Goal: Task Accomplishment & Management: Complete application form

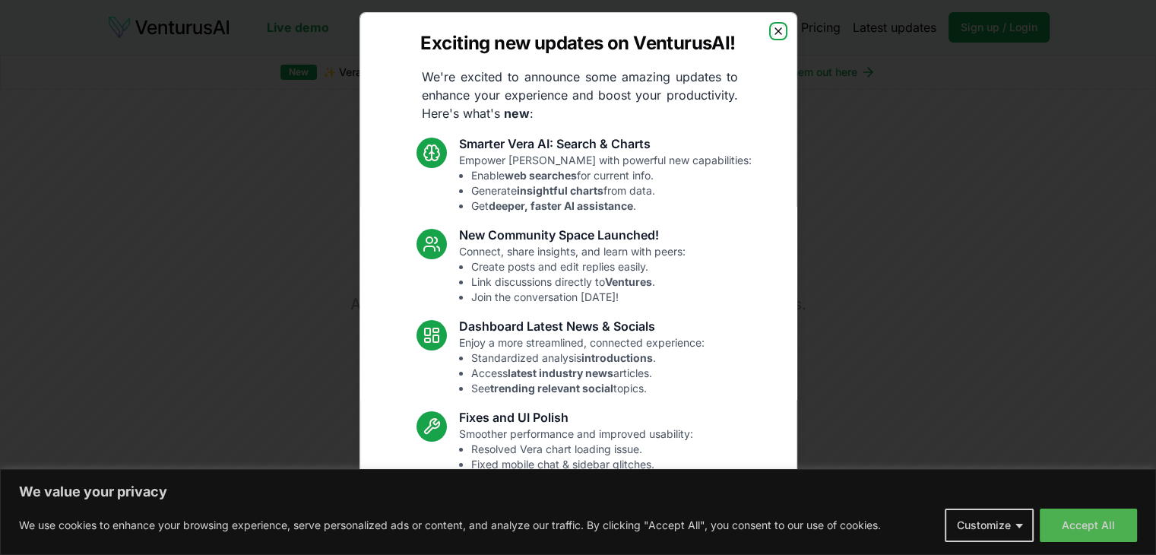
click at [772, 36] on icon "button" at bounding box center [778, 31] width 12 height 12
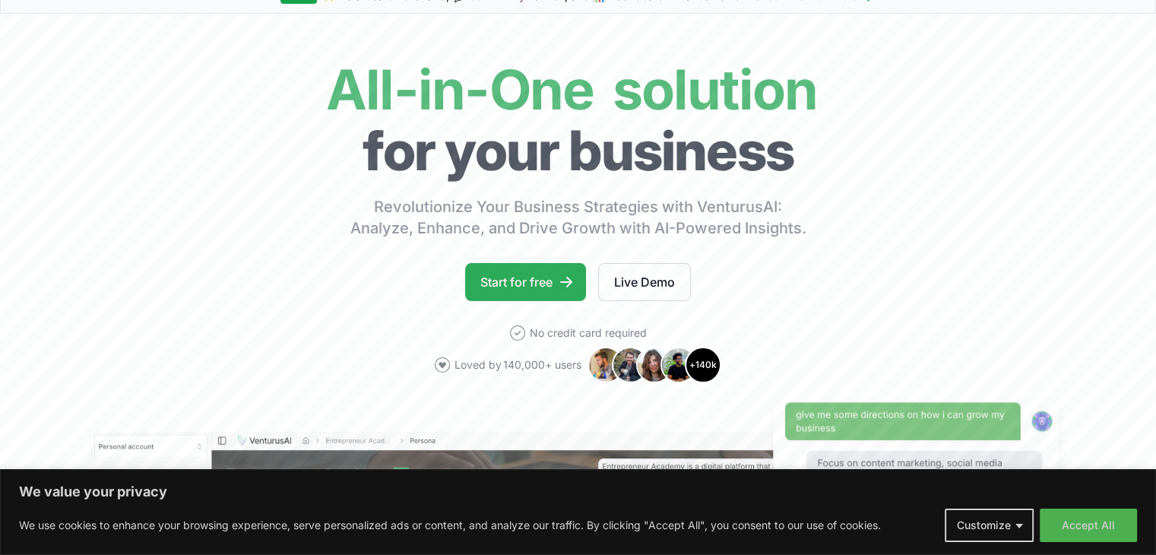
scroll to position [152, 0]
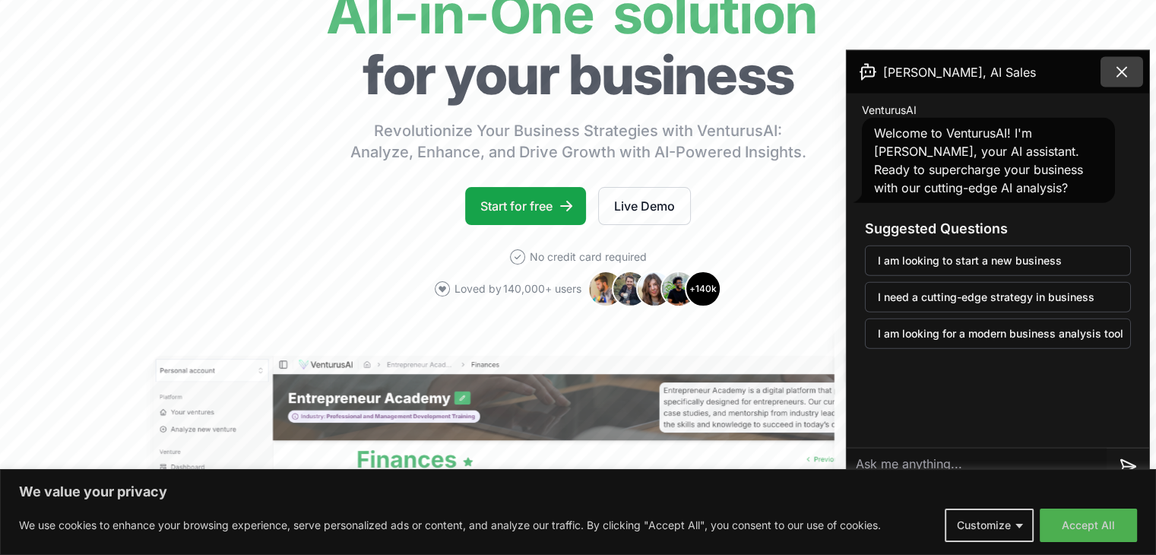
click at [1125, 65] on icon at bounding box center [1122, 72] width 18 height 18
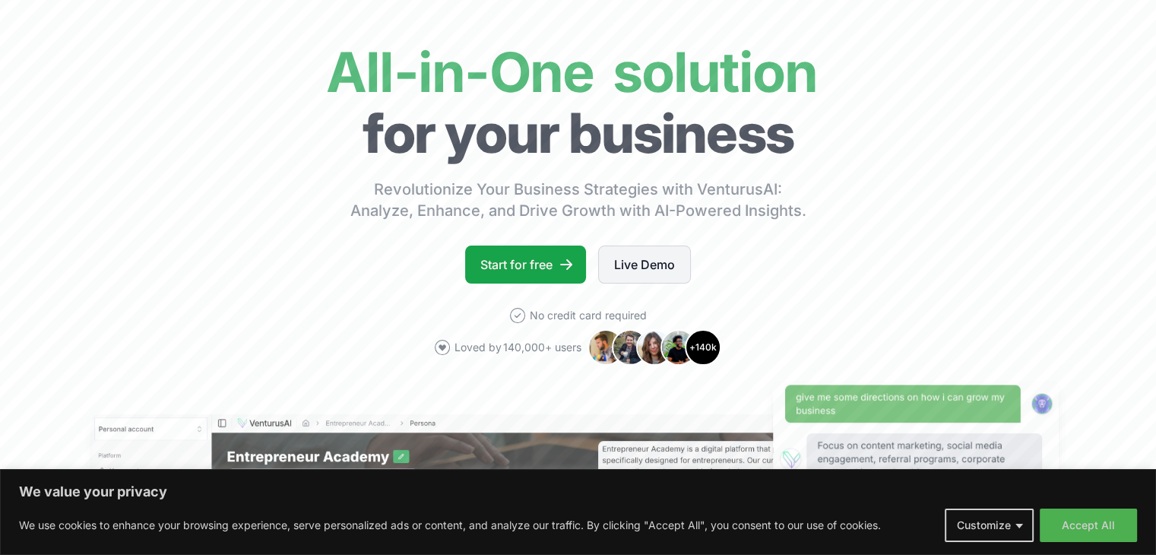
scroll to position [0, 0]
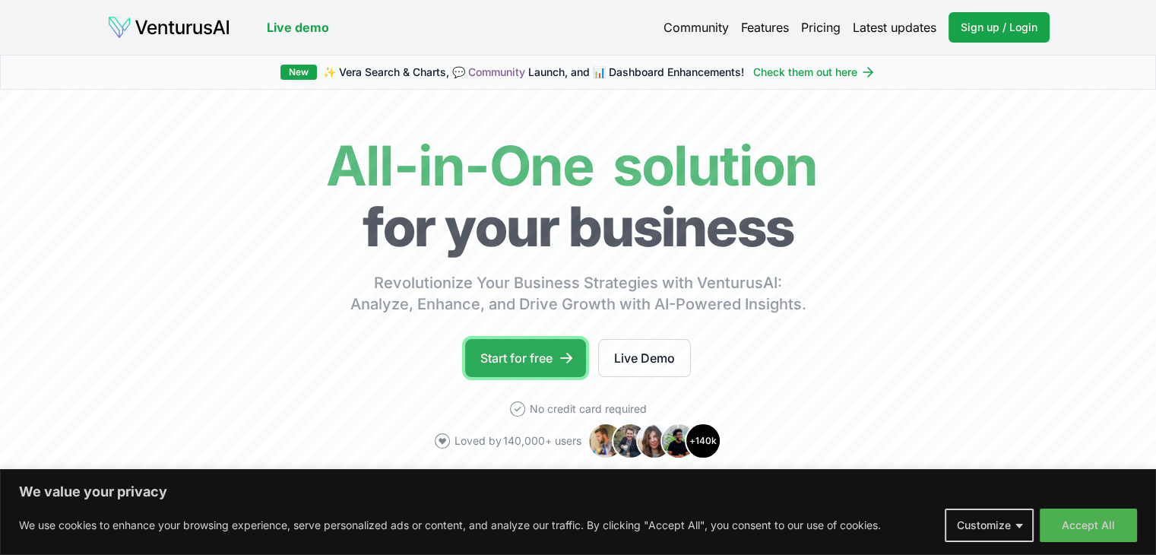
click at [532, 367] on link "Start for free" at bounding box center [525, 358] width 121 height 38
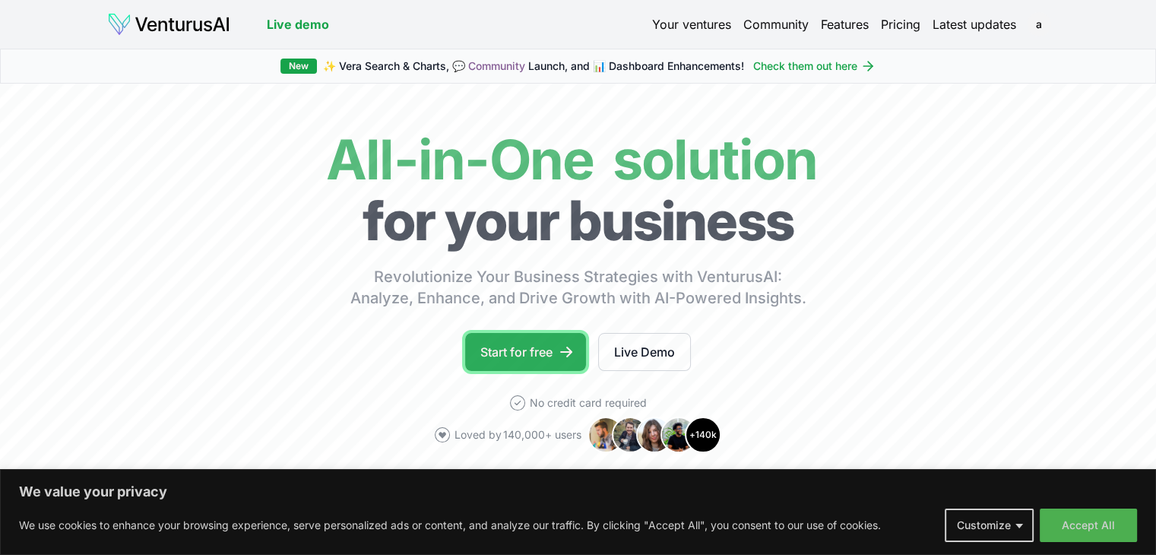
click at [547, 357] on link "Start for free" at bounding box center [525, 352] width 121 height 38
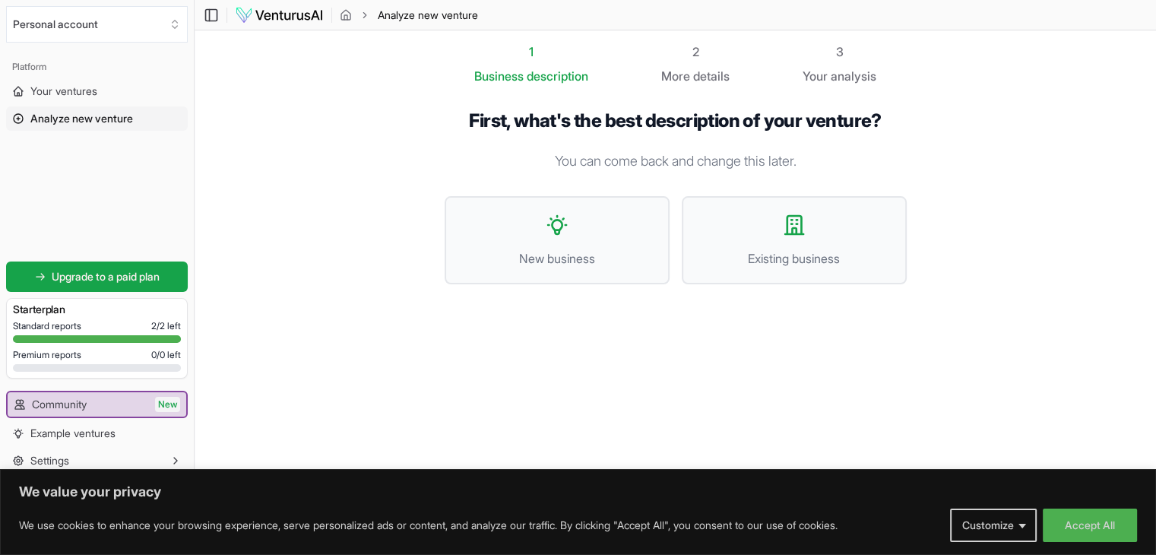
click at [1006, 531] on button "Customize" at bounding box center [993, 525] width 87 height 33
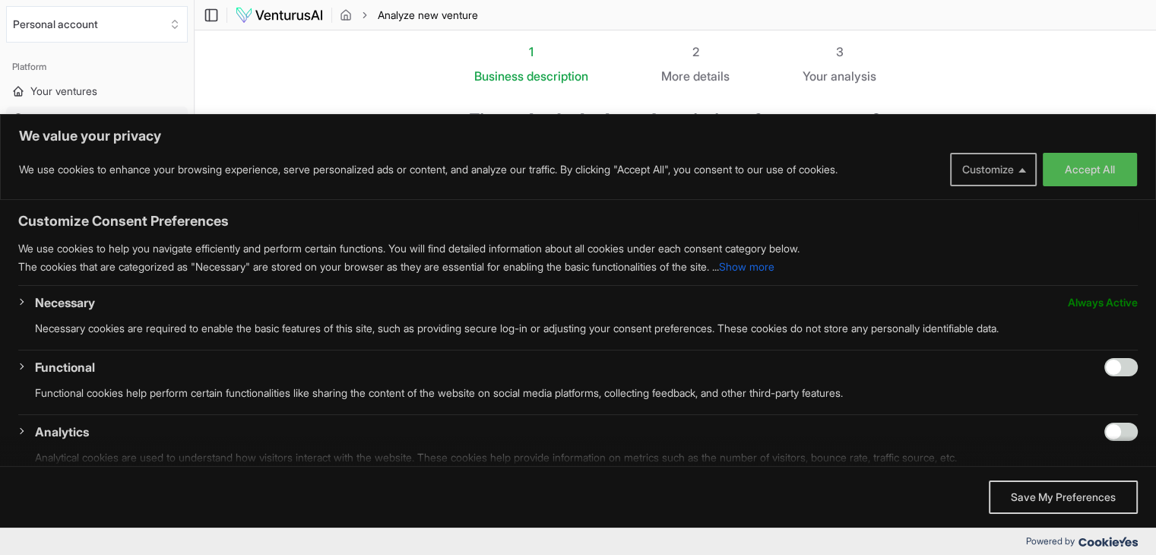
click at [997, 180] on button "Customize" at bounding box center [993, 169] width 87 height 33
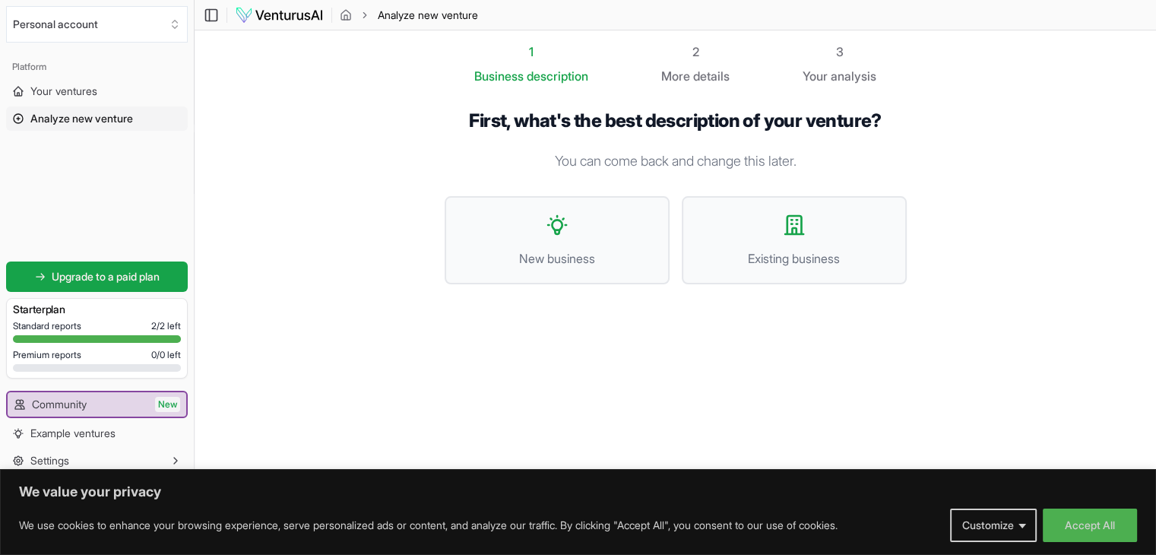
click at [370, 277] on section "1 Business description 2 More details 3 Your analysis First, what's the best de…" at bounding box center [676, 254] width 962 height 448
click at [1025, 527] on button "Customize" at bounding box center [993, 525] width 87 height 33
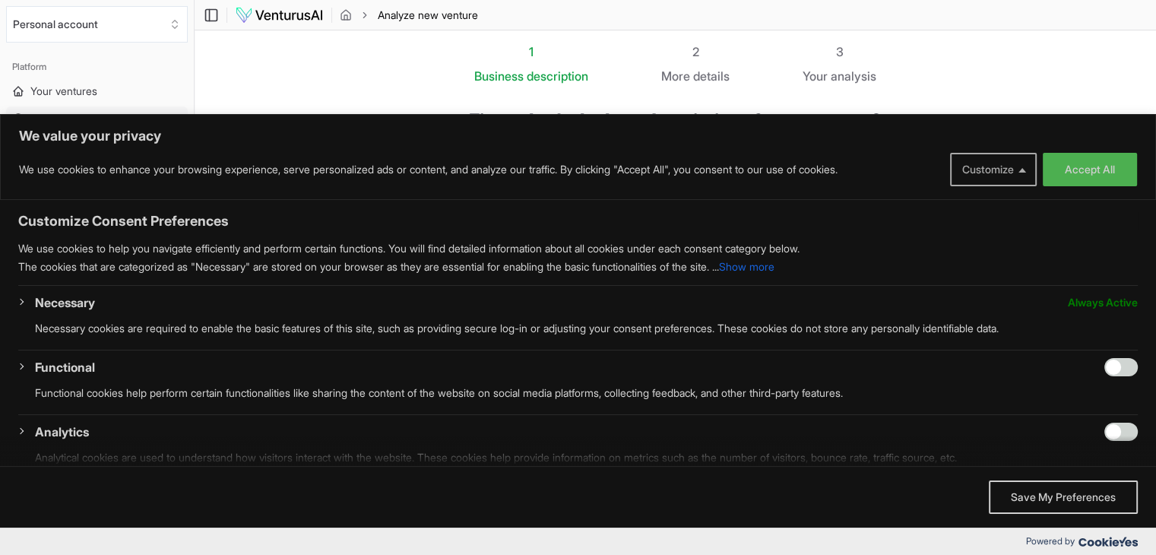
click at [1004, 176] on button "Customize" at bounding box center [993, 169] width 87 height 33
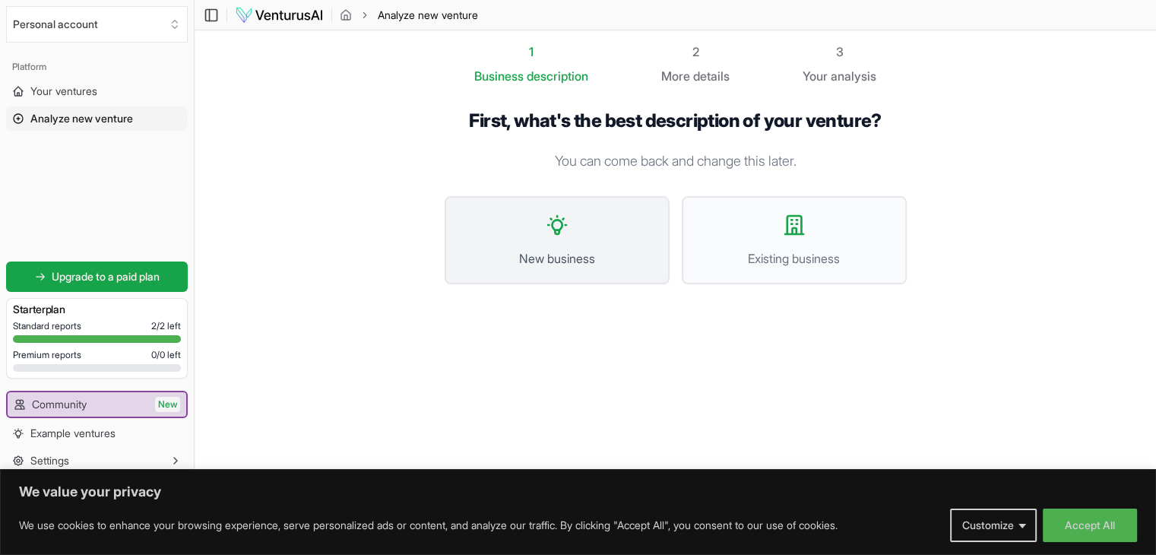
click at [587, 233] on button "New business" at bounding box center [557, 240] width 225 height 88
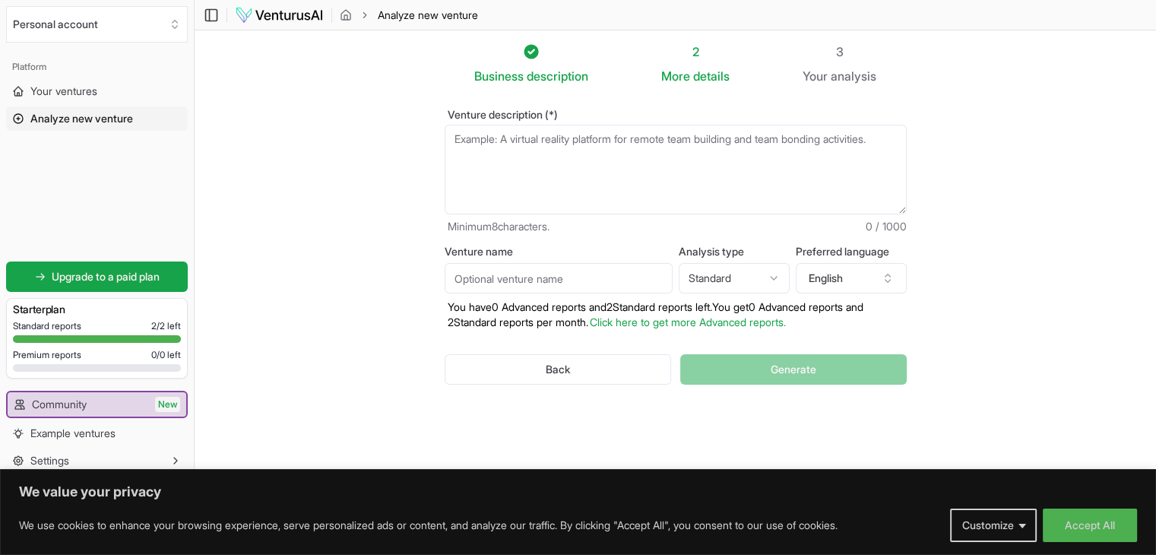
click at [602, 182] on textarea "Venture description (*)" at bounding box center [676, 170] width 462 height 90
drag, startPoint x: 1014, startPoint y: 316, endPoint x: 1079, endPoint y: 432, distance: 132.8
click at [1014, 316] on section "Business description 2 More details 3 Your analysis Venture description (*) Min…" at bounding box center [676, 254] width 962 height 448
click at [1091, 515] on button "Accept All" at bounding box center [1090, 525] width 94 height 33
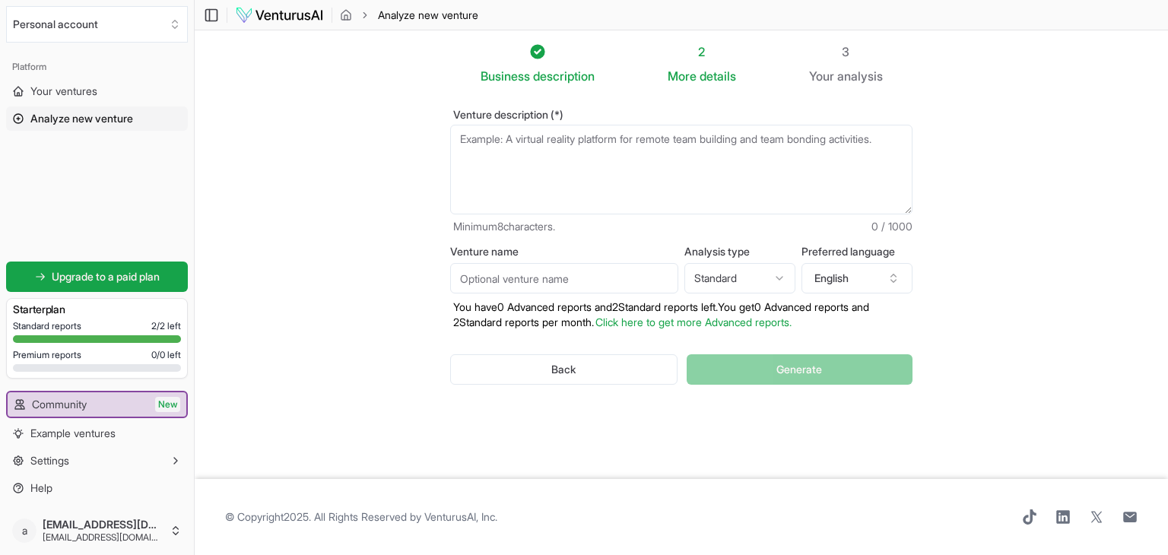
click at [581, 275] on input "Venture name" at bounding box center [564, 278] width 228 height 30
type input "two drop theory"
click at [565, 167] on textarea "Venture description (*)" at bounding box center [681, 170] width 462 height 90
paste textarea "Quantum Archetype Banking (QAB) is unique because it transforms uncertainty int…"
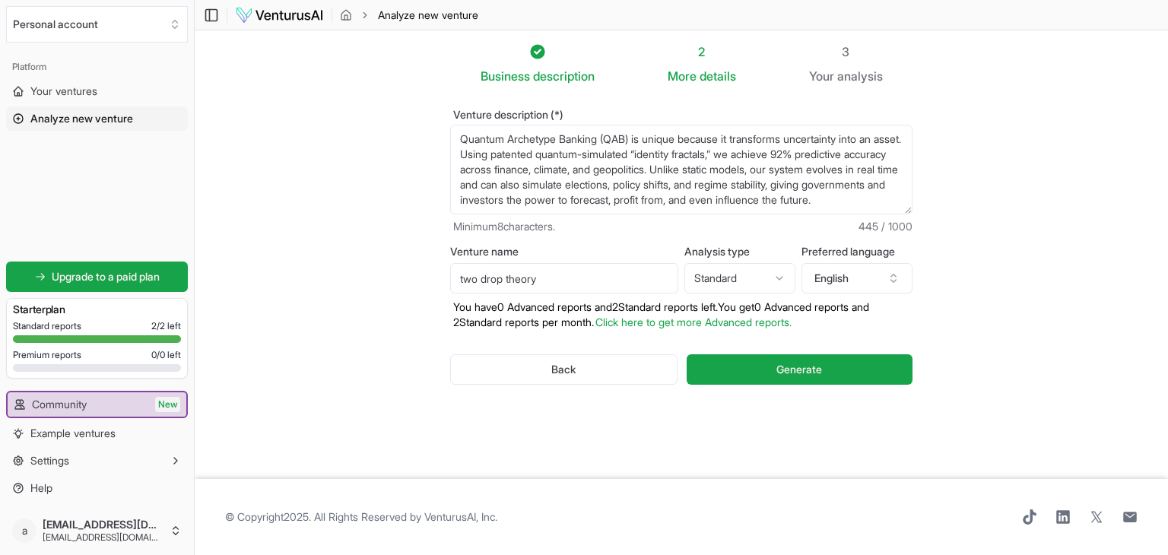
scroll to position [8, 0]
click at [543, 197] on textarea "Quantum Archetype Banking (QAB) is unique because it transforms uncertainty int…" at bounding box center [681, 170] width 462 height 90
paste textarea "new asset class. Our patented “probabilistic identity fractals” simulate human …"
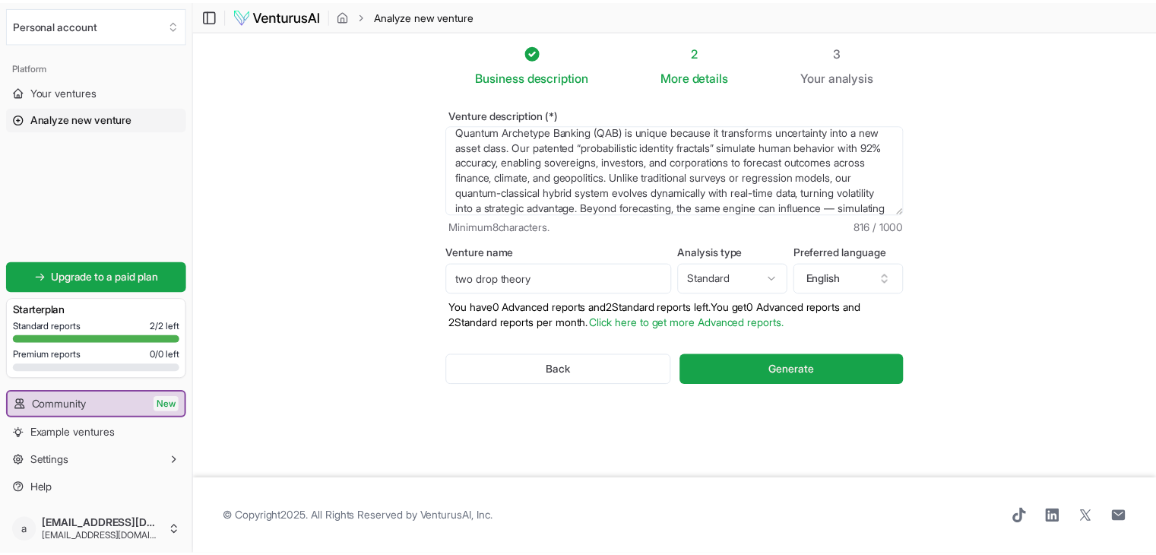
scroll to position [68, 0]
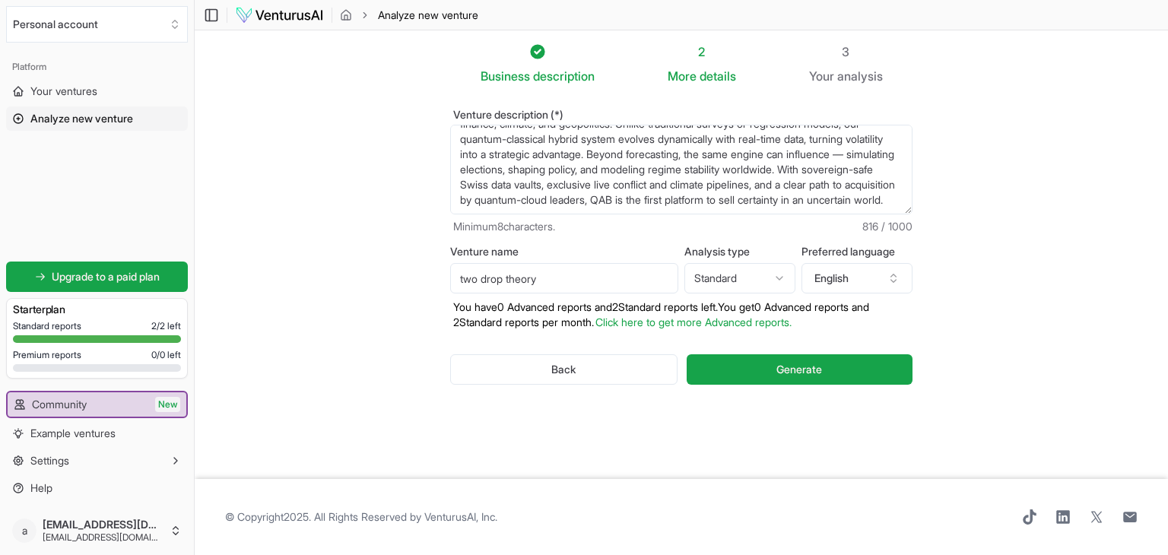
type textarea "Quantum Archetype Banking (QAB) is unique because it transforms uncertainty int…"
click at [721, 280] on html "We value your privacy We use cookies to enhance your browsing experience, serve…" at bounding box center [584, 277] width 1168 height 555
select select "advanced"
click at [754, 321] on link "Click here to get more Advanced reports." at bounding box center [693, 321] width 196 height 13
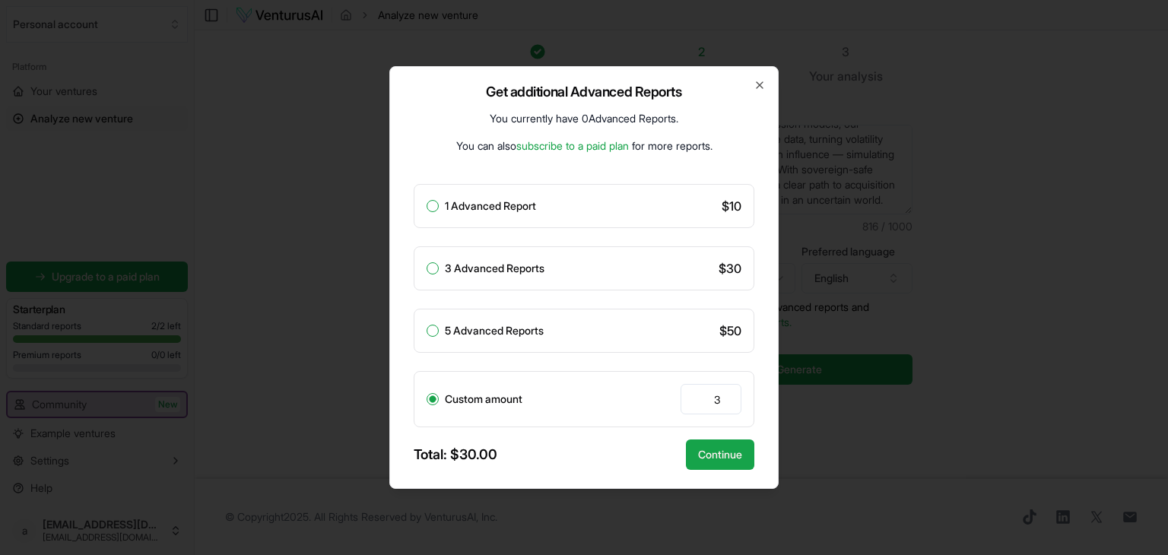
click at [569, 214] on div "1 Advanced Report $ 10" at bounding box center [584, 206] width 341 height 44
click at [511, 191] on div "1 Advanced Report $ 10" at bounding box center [584, 206] width 341 height 44
click at [437, 276] on div "3 Advanced Reports $ 30" at bounding box center [584, 268] width 341 height 44
click at [429, 270] on button "3 Advanced Reports" at bounding box center [432, 268] width 12 height 12
radio input "true"
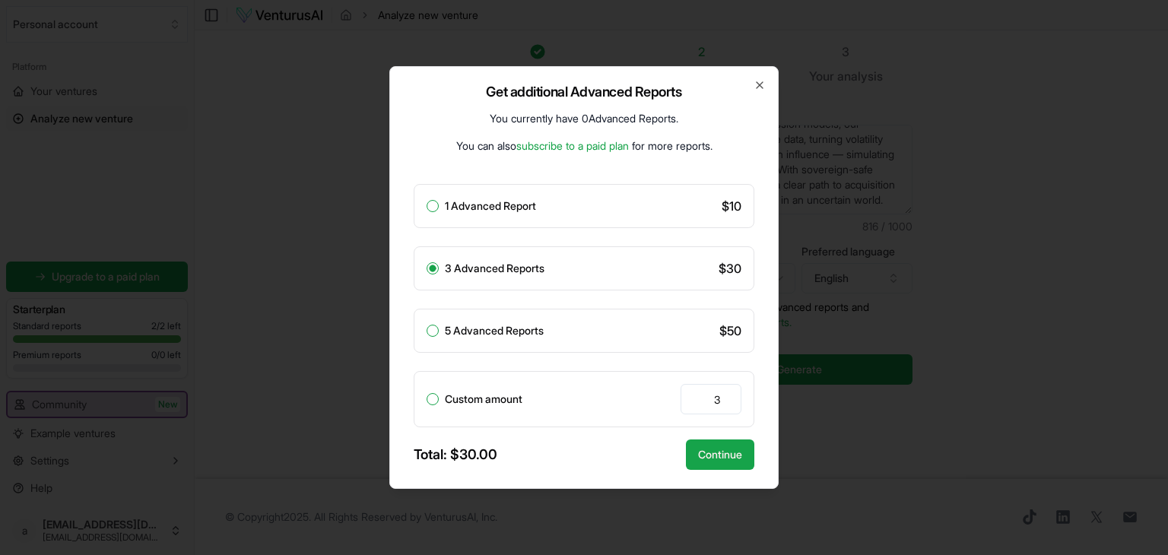
click at [596, 150] on link "subscribe to a paid plan" at bounding box center [572, 145] width 112 height 13
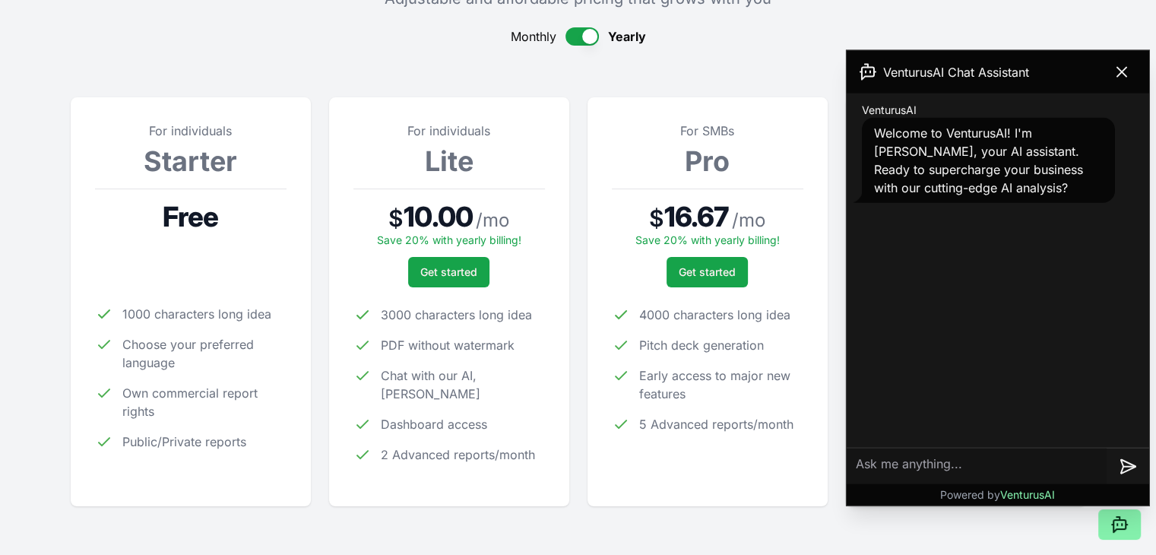
scroll to position [152, 0]
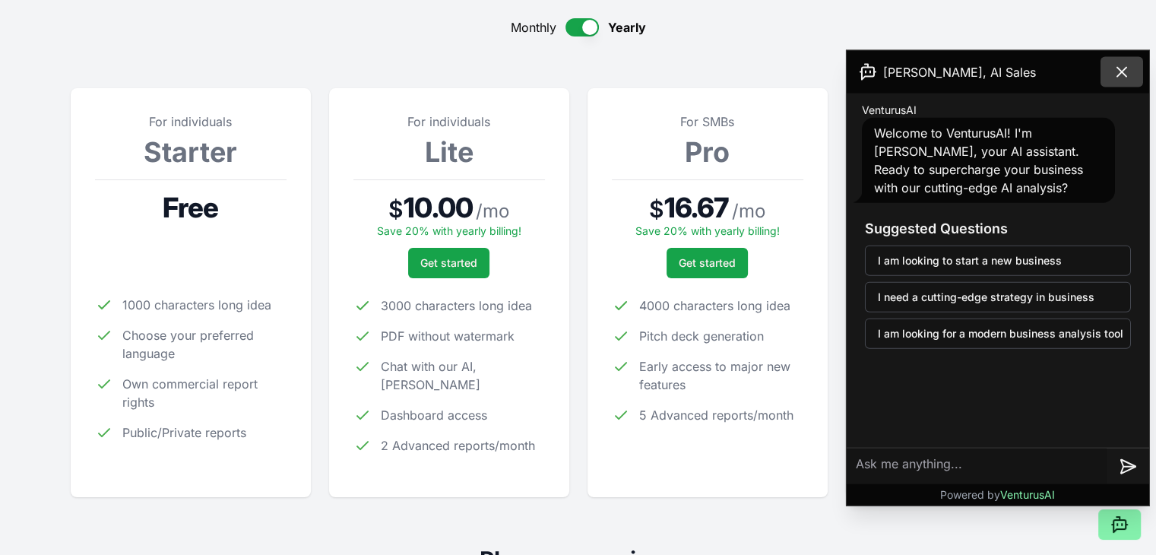
click at [1124, 77] on icon at bounding box center [1122, 72] width 18 height 18
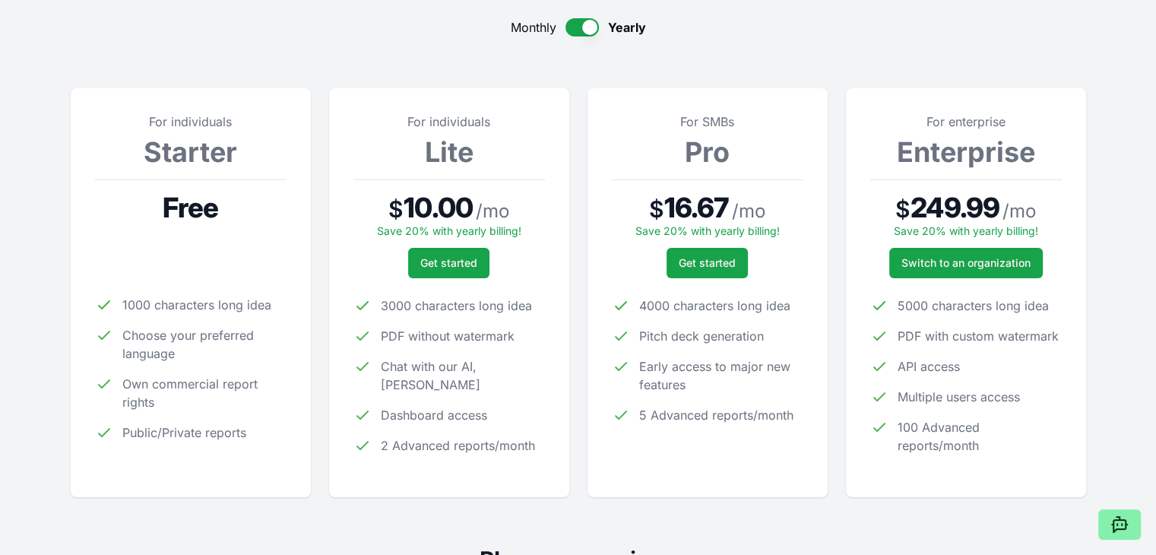
click at [588, 25] on button "button" at bounding box center [582, 27] width 33 height 18
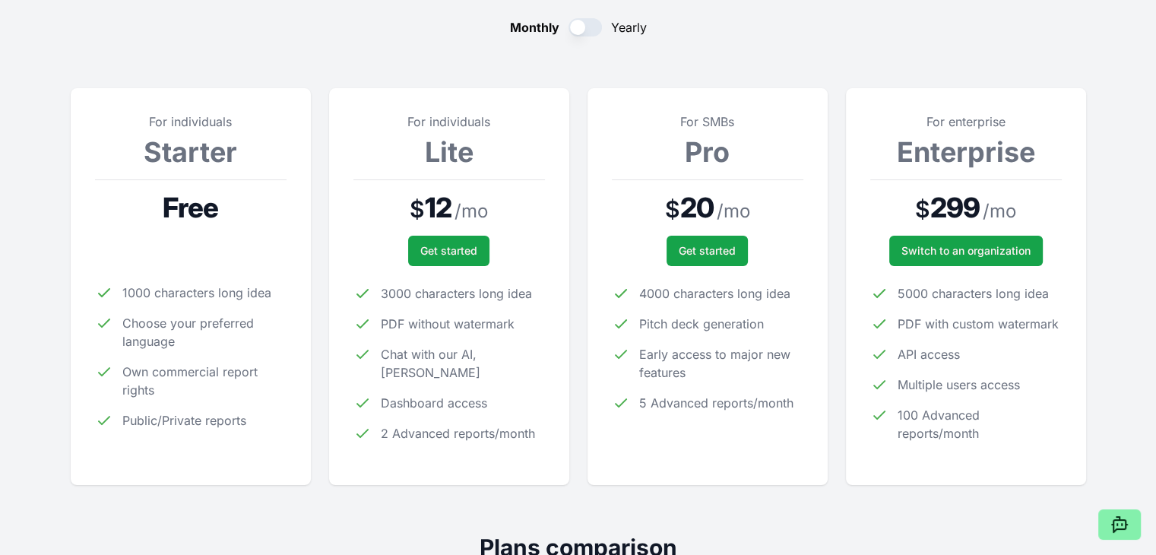
scroll to position [76, 0]
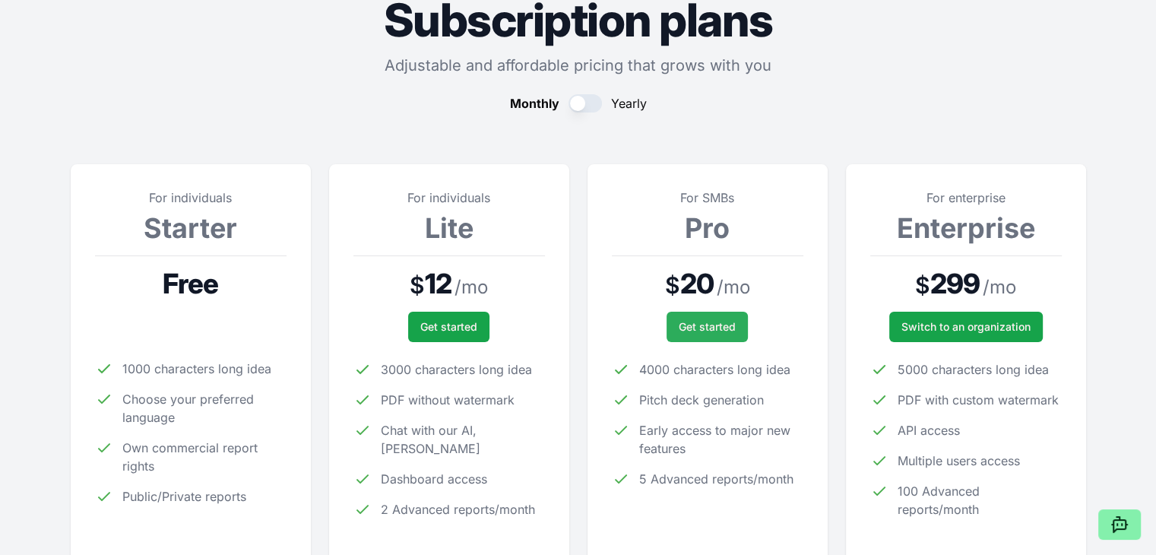
click at [723, 317] on button "Get started" at bounding box center [707, 327] width 81 height 30
